Goal: Task Accomplishment & Management: Manage account settings

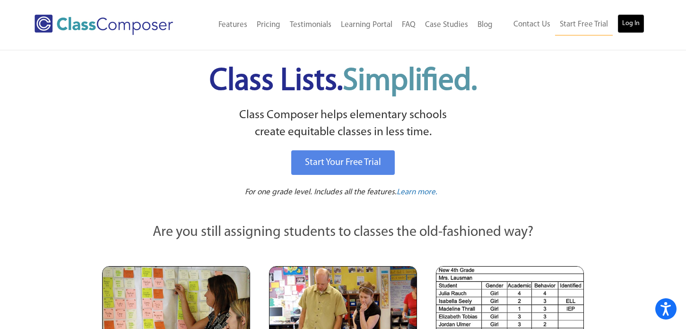
click at [624, 20] on link "Log In" at bounding box center [630, 23] width 27 height 19
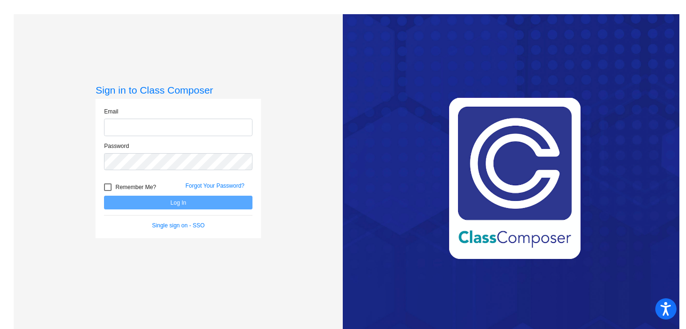
type input "cmiller@oldadobe.org"
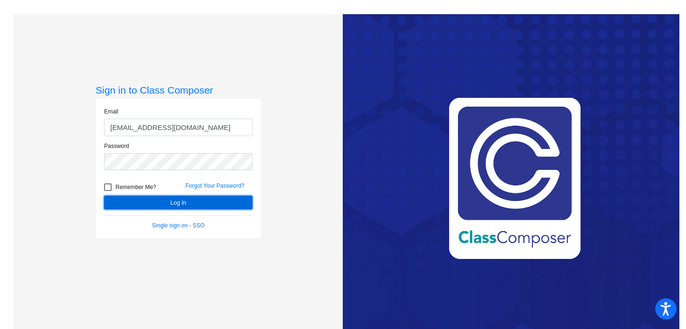
click at [146, 207] on button "Log In" at bounding box center [178, 203] width 148 height 14
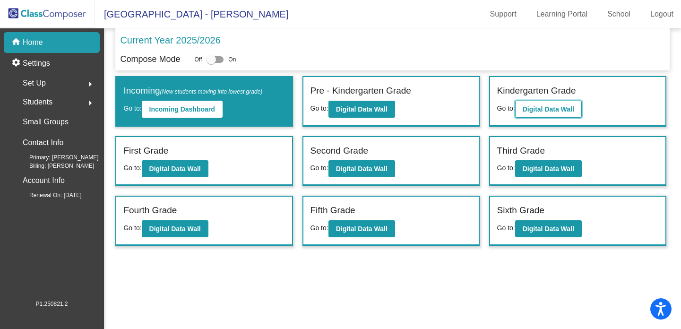
click at [543, 112] on b "Digital Data Wall" at bounding box center [549, 109] width 52 height 8
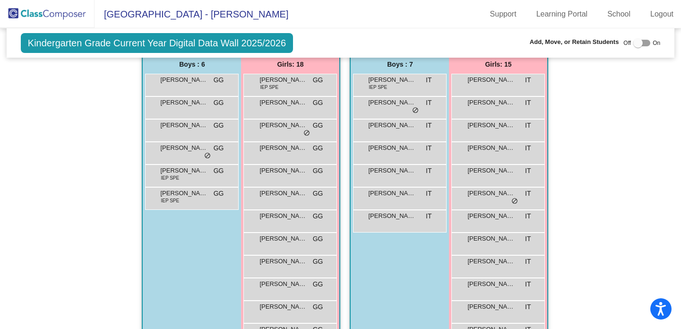
scroll to position [185, 0]
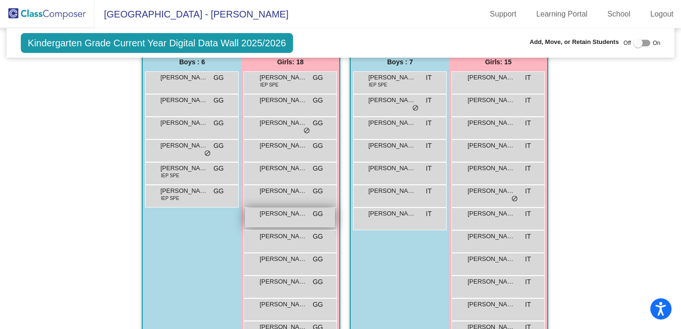
click at [266, 216] on span "Malena Salgado" at bounding box center [282, 213] width 47 height 9
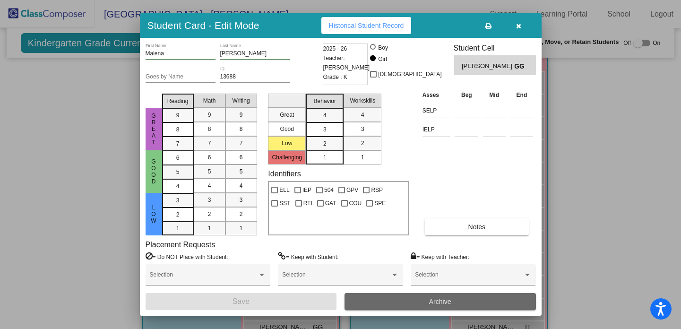
click at [437, 303] on span "Archive" at bounding box center [440, 302] width 22 height 8
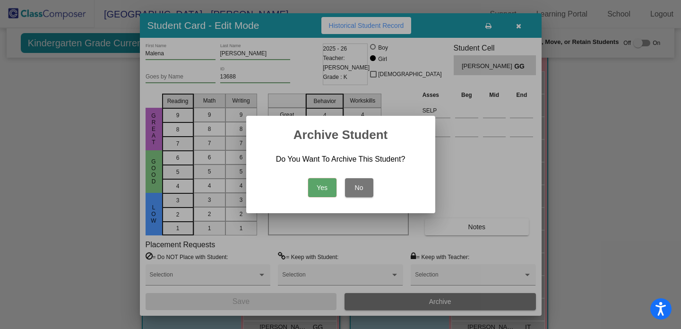
click at [327, 188] on button "Yes" at bounding box center [322, 187] width 28 height 19
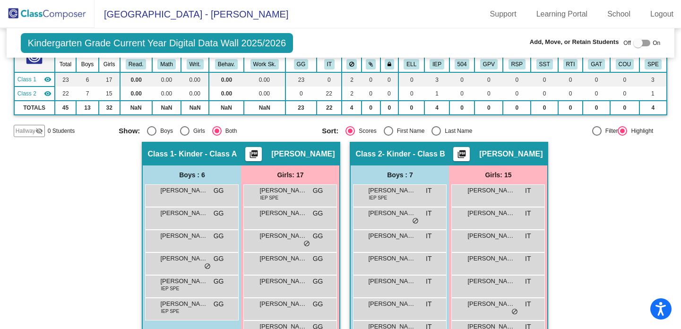
scroll to position [71, 0]
